Goal: Contribute content: Contribute content

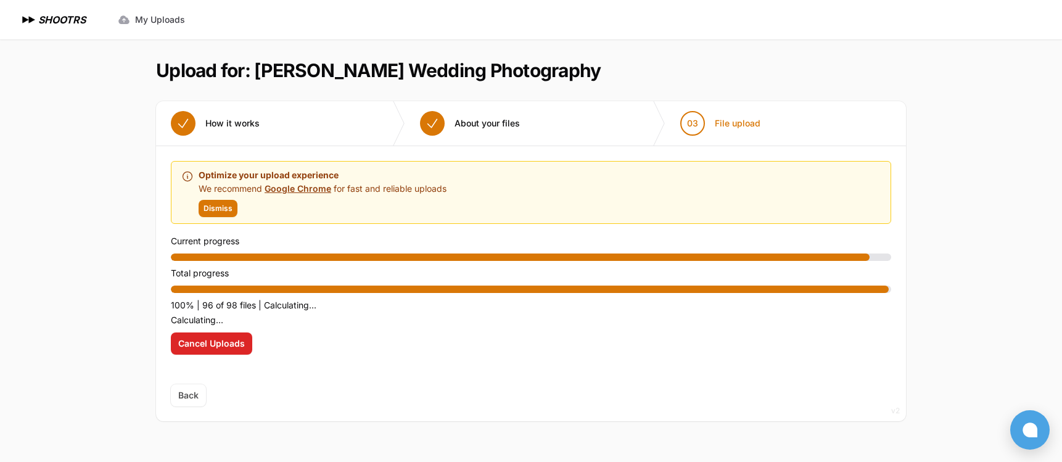
click at [186, 396] on span "Back" at bounding box center [188, 395] width 35 height 22
click at [286, 372] on div "Upload placeholder Optimize your upload experience We recommend Google Chrome f…" at bounding box center [531, 265] width 750 height 238
click at [189, 402] on span "Back" at bounding box center [188, 395] width 35 height 22
click at [189, 399] on span "Back" at bounding box center [188, 395] width 35 height 22
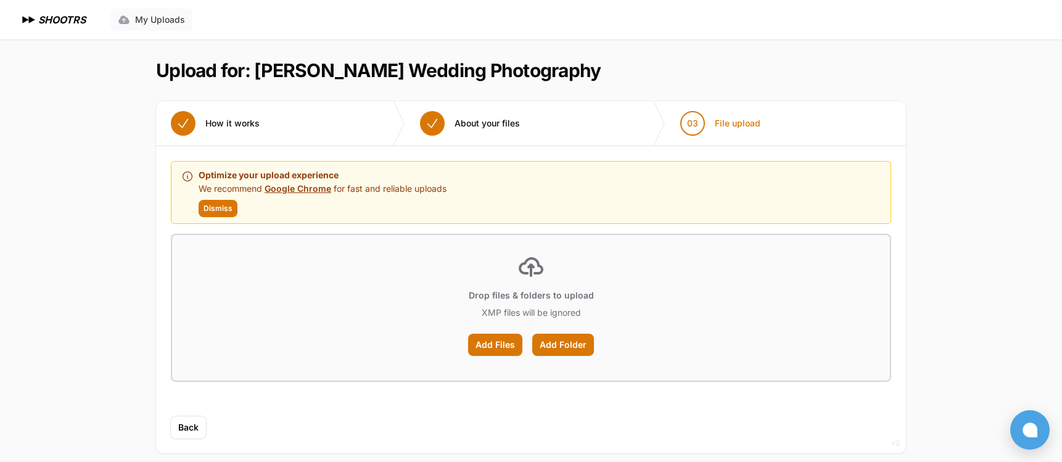
click at [155, 18] on span "My Uploads" at bounding box center [160, 20] width 50 height 12
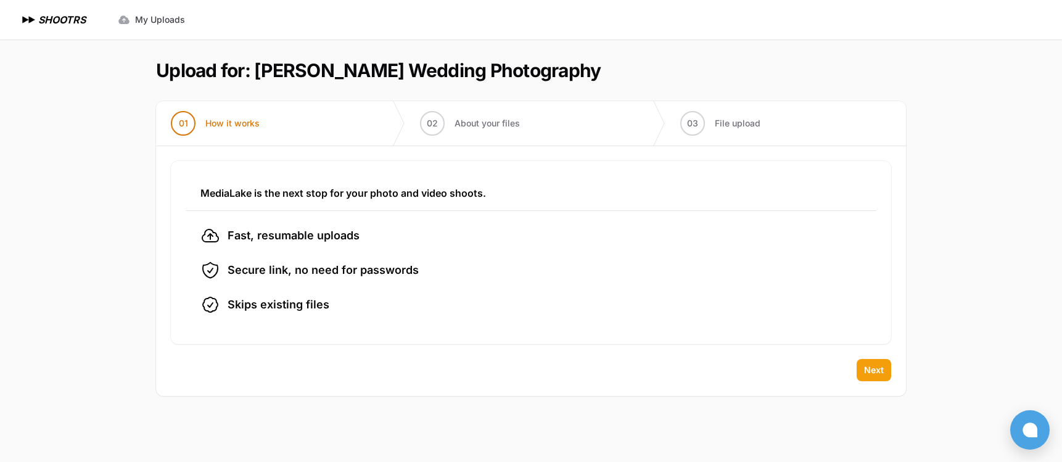
click at [871, 369] on span "Next" at bounding box center [874, 370] width 20 height 12
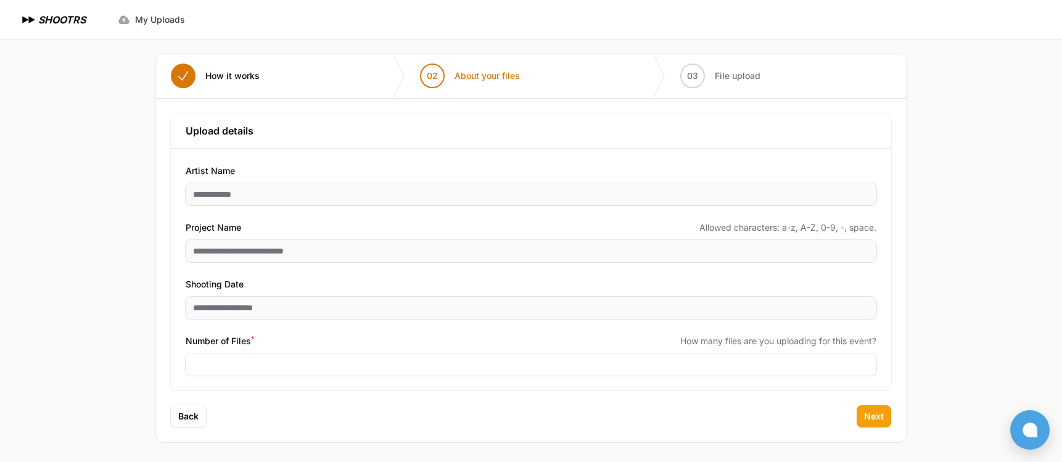
click at [870, 421] on span "Next" at bounding box center [874, 416] width 20 height 12
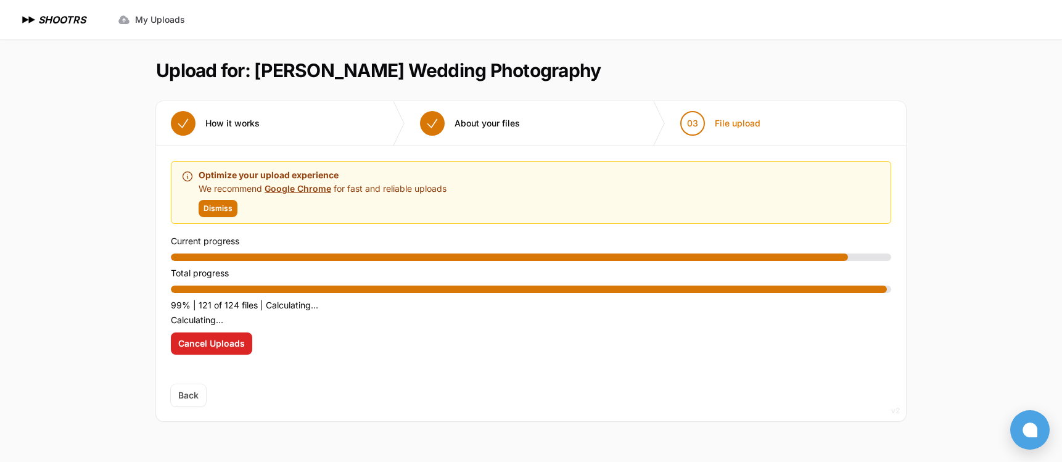
click at [186, 395] on span "Back" at bounding box center [188, 395] width 35 height 22
click at [188, 394] on span "Back" at bounding box center [188, 395] width 35 height 22
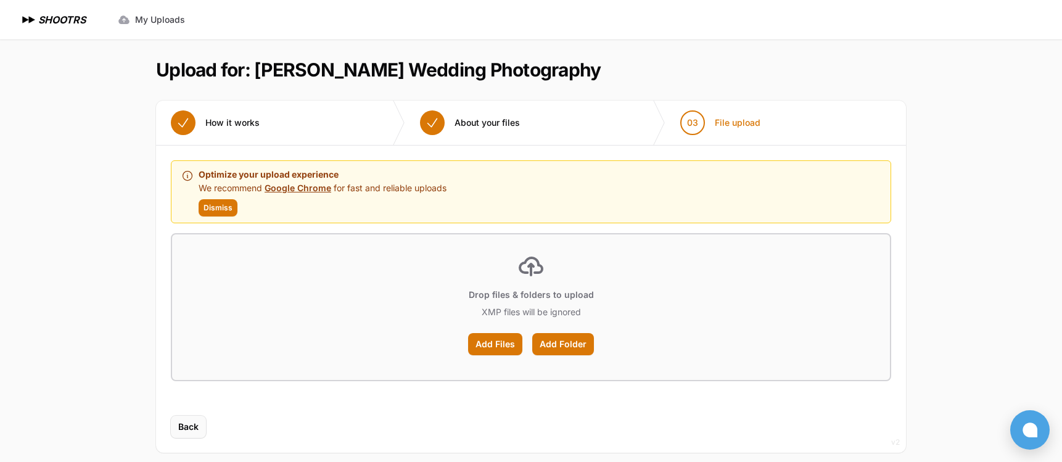
click at [195, 422] on span "Back" at bounding box center [188, 426] width 20 height 12
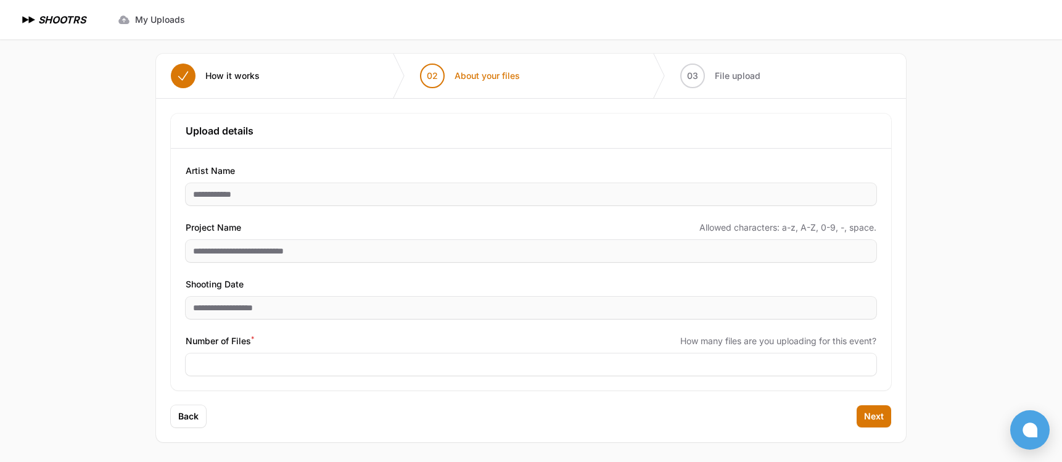
scroll to position [47, 0]
click at [874, 416] on span "Next" at bounding box center [874, 416] width 20 height 12
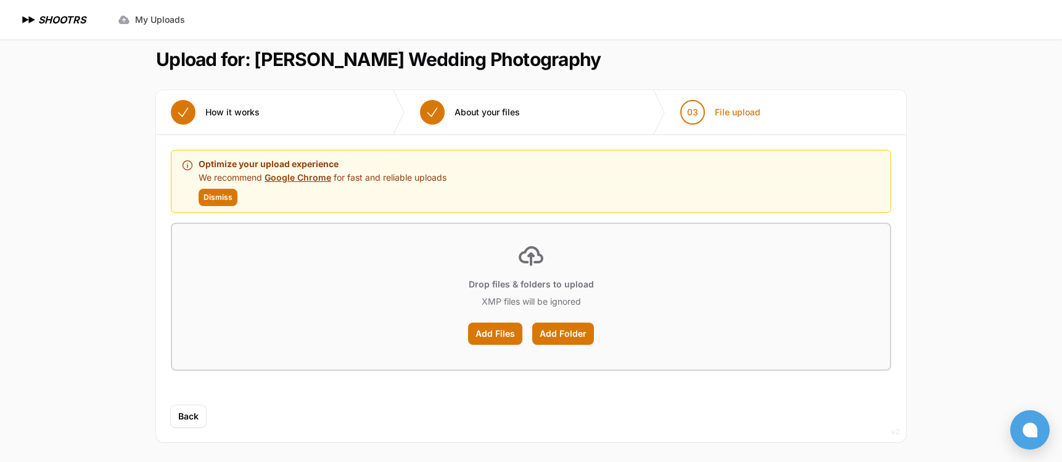
scroll to position [11, 0]
click at [155, 12] on link "My Uploads" at bounding box center [151, 20] width 82 height 22
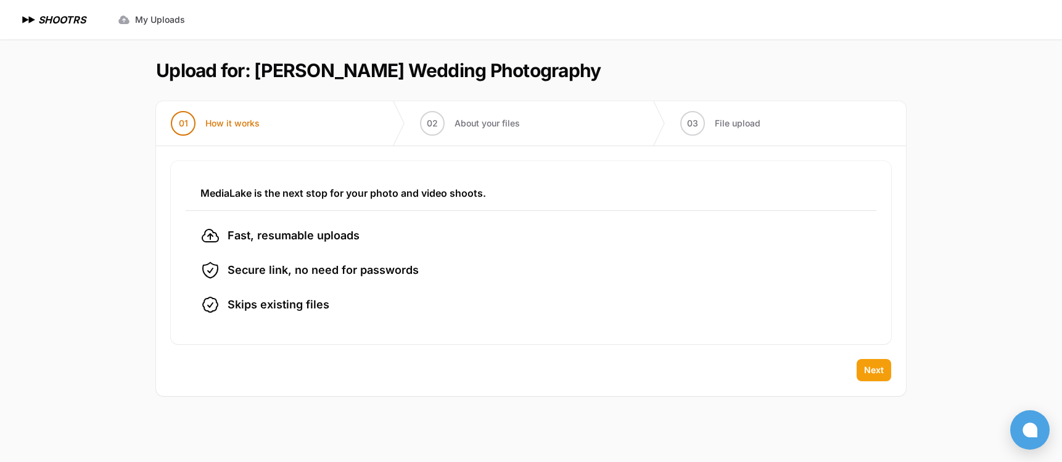
click at [867, 371] on span "Next" at bounding box center [874, 370] width 20 height 12
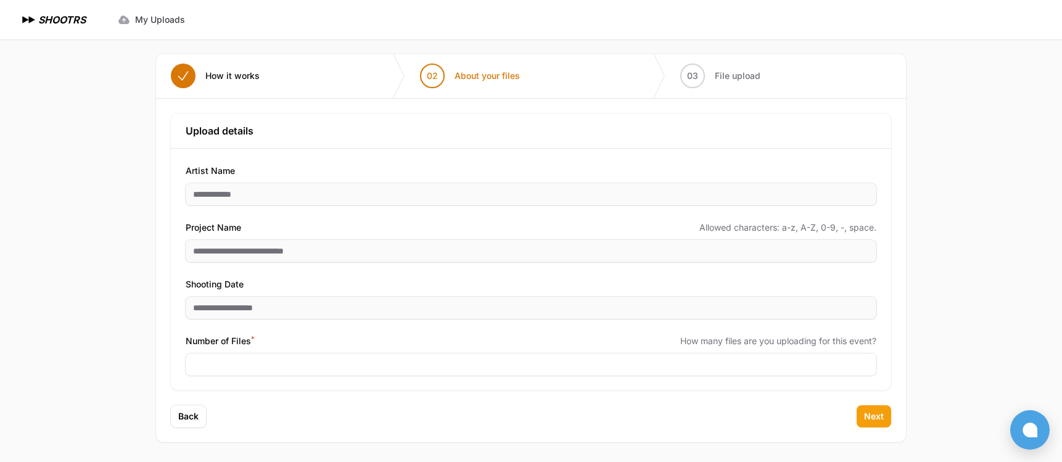
click at [869, 418] on span "Next" at bounding box center [874, 416] width 20 height 12
